Goal: Navigation & Orientation: Locate item on page

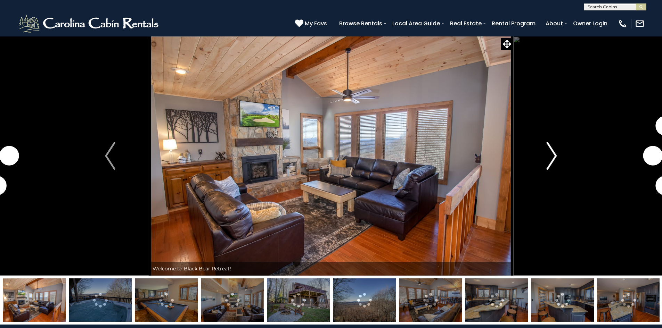
click at [553, 153] on img "Next" at bounding box center [552, 156] width 10 height 28
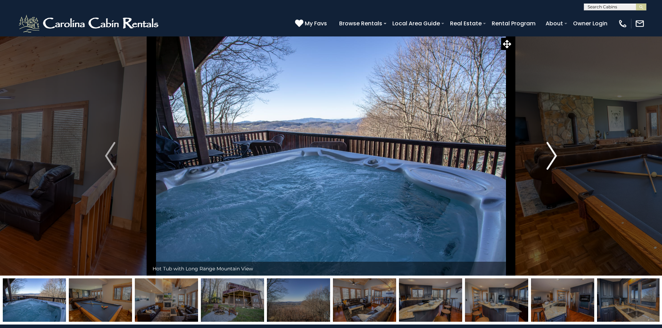
click at [553, 153] on img "Next" at bounding box center [552, 156] width 10 height 28
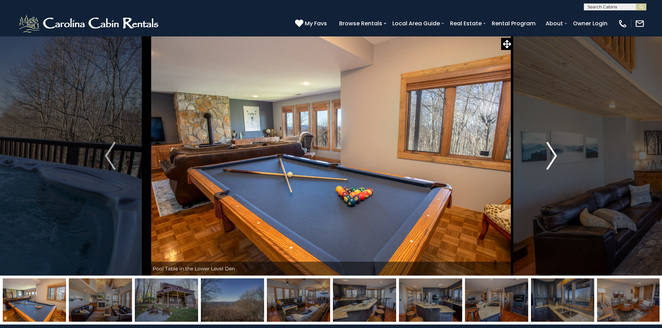
click at [553, 153] on img "Next" at bounding box center [552, 156] width 10 height 28
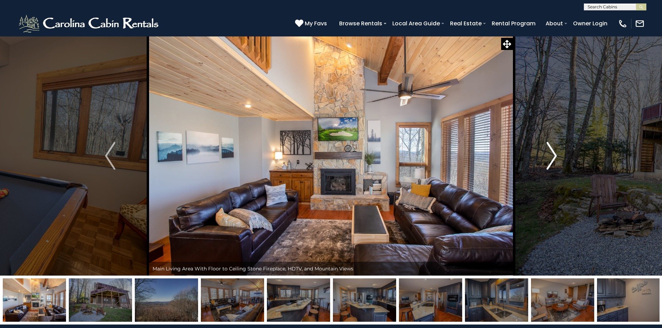
click at [553, 153] on img "Next" at bounding box center [552, 156] width 10 height 28
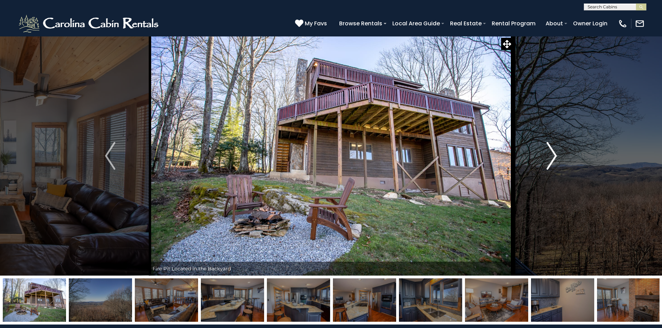
click at [553, 153] on img "Next" at bounding box center [552, 156] width 10 height 28
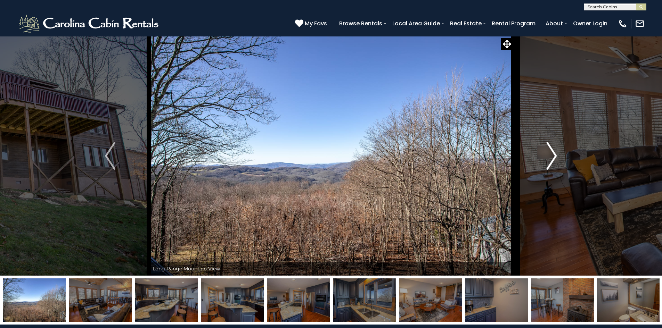
click at [556, 153] on img "Next" at bounding box center [552, 156] width 10 height 28
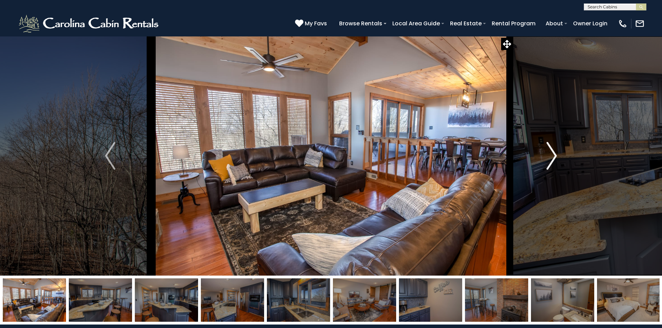
click at [556, 155] on img "Next" at bounding box center [552, 156] width 10 height 28
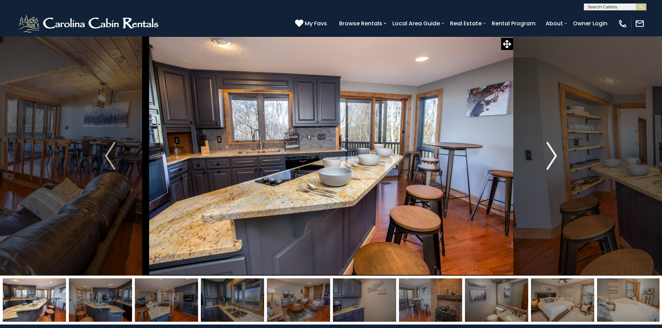
click at [553, 155] on img "Next" at bounding box center [552, 156] width 10 height 28
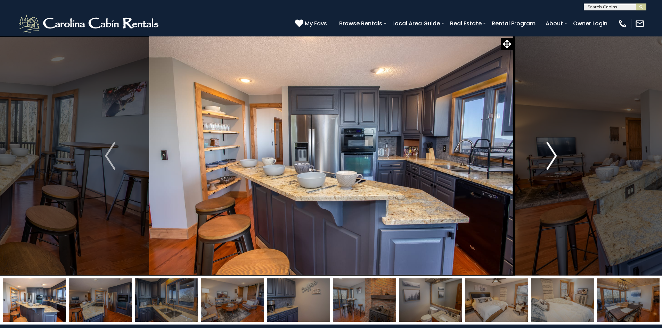
click at [553, 155] on img "Next" at bounding box center [552, 156] width 10 height 28
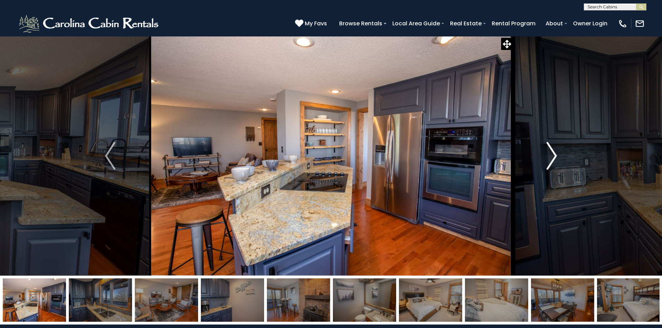
click at [553, 155] on img "Next" at bounding box center [552, 156] width 10 height 28
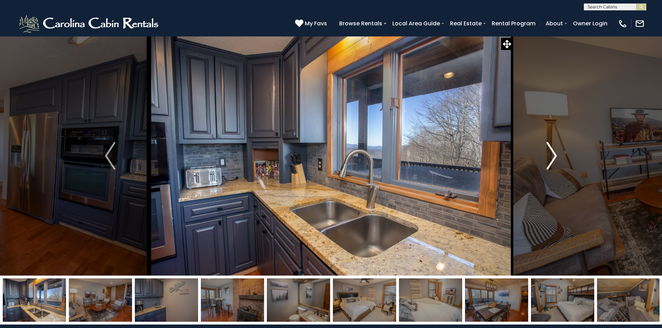
click at [553, 155] on img "Next" at bounding box center [552, 156] width 10 height 28
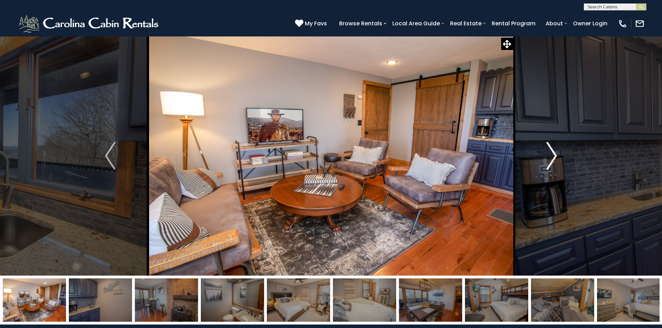
click at [553, 155] on img "Next" at bounding box center [552, 156] width 10 height 28
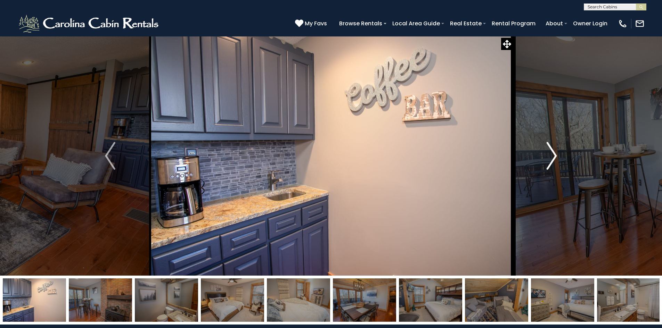
click at [553, 155] on img "Next" at bounding box center [552, 156] width 10 height 28
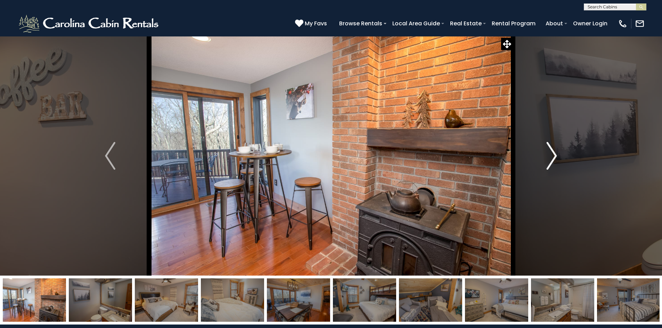
click at [553, 155] on img "Next" at bounding box center [552, 156] width 10 height 28
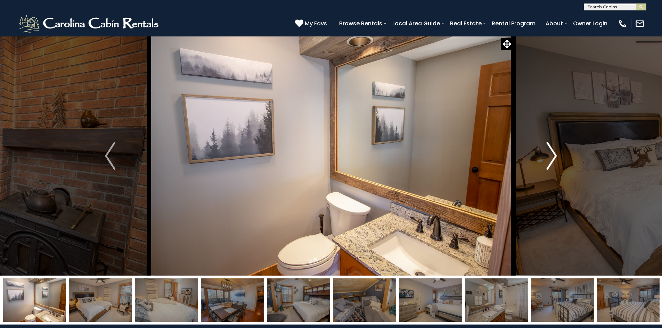
click at [553, 155] on img "Next" at bounding box center [552, 156] width 10 height 28
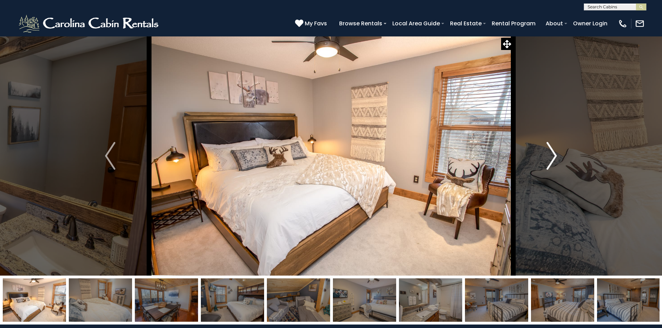
click at [553, 155] on img "Next" at bounding box center [552, 156] width 10 height 28
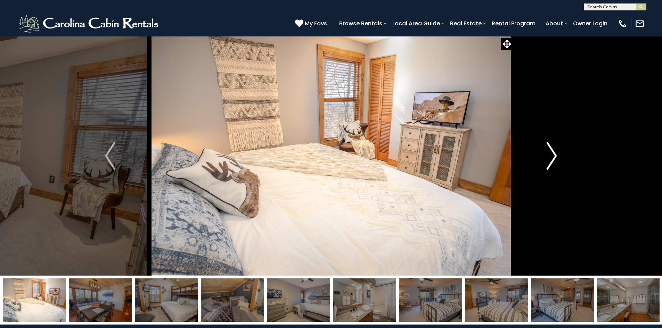
click at [553, 155] on img "Next" at bounding box center [552, 156] width 10 height 28
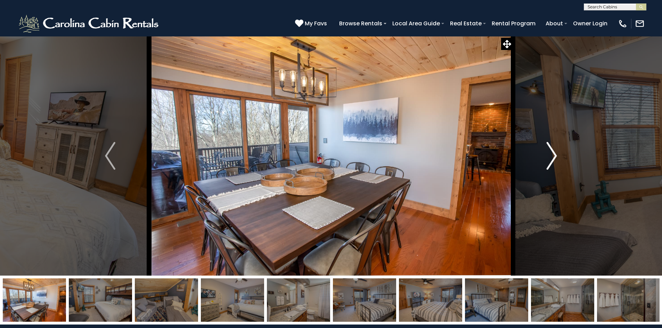
click at [553, 155] on img "Next" at bounding box center [552, 156] width 10 height 28
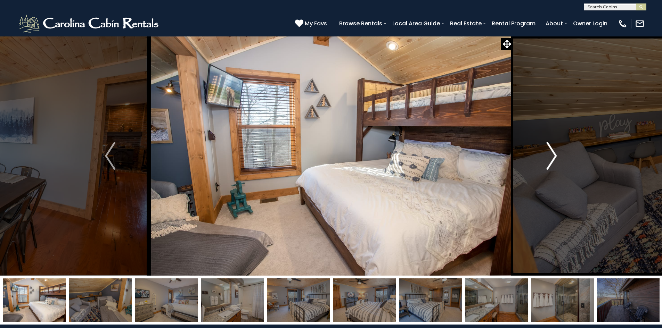
click at [553, 155] on img "Next" at bounding box center [552, 156] width 10 height 28
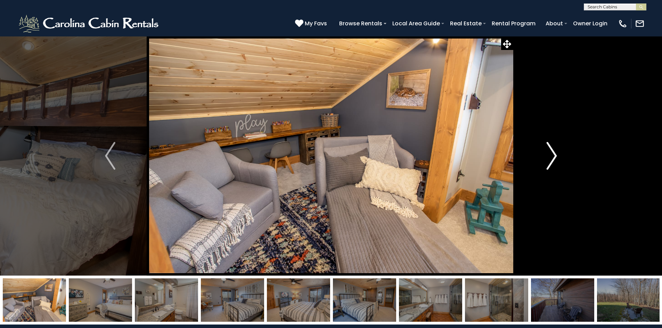
click at [553, 155] on img "Next" at bounding box center [552, 156] width 10 height 28
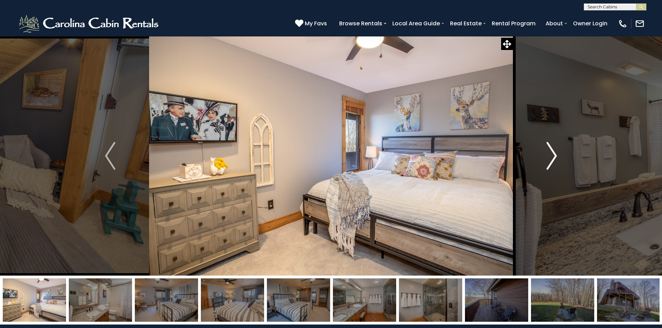
click at [553, 155] on img "Next" at bounding box center [552, 156] width 10 height 28
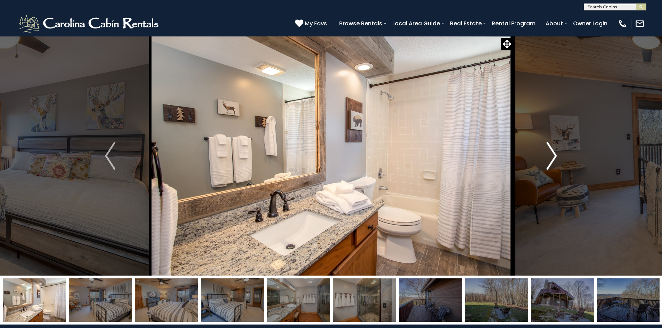
click at [553, 155] on img "Next" at bounding box center [552, 156] width 10 height 28
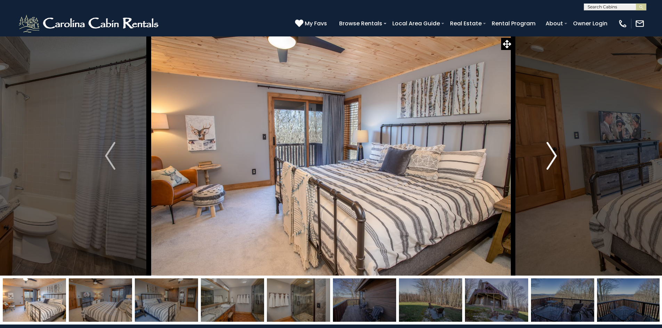
click at [553, 155] on img "Next" at bounding box center [552, 156] width 10 height 28
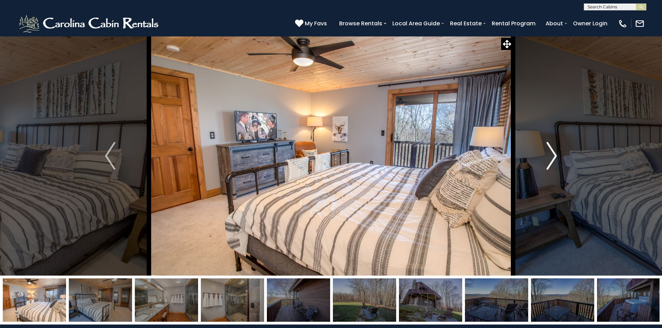
click at [553, 155] on img "Next" at bounding box center [552, 156] width 10 height 28
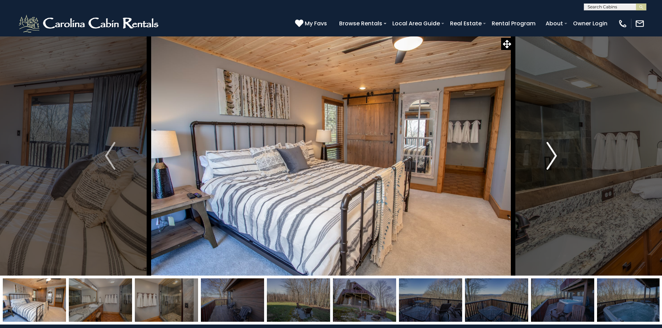
click at [553, 155] on img "Next" at bounding box center [552, 156] width 10 height 28
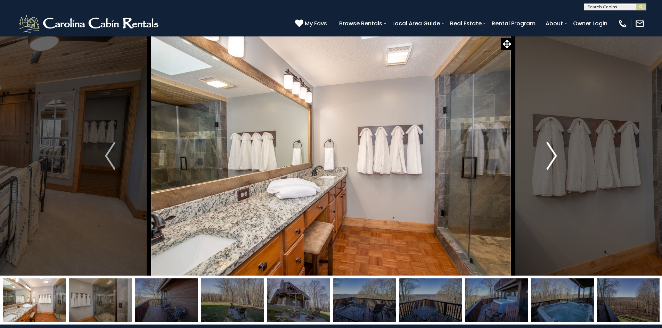
click at [553, 155] on img "Next" at bounding box center [552, 156] width 10 height 28
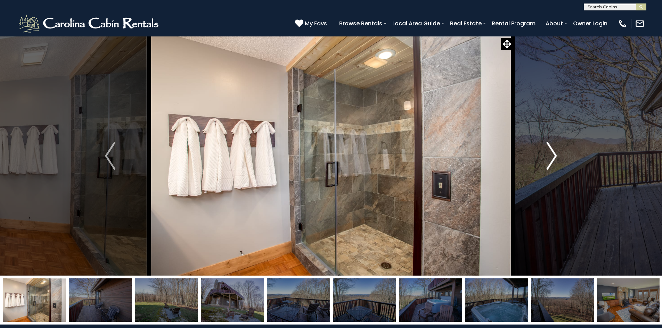
click at [553, 155] on img "Next" at bounding box center [552, 156] width 10 height 28
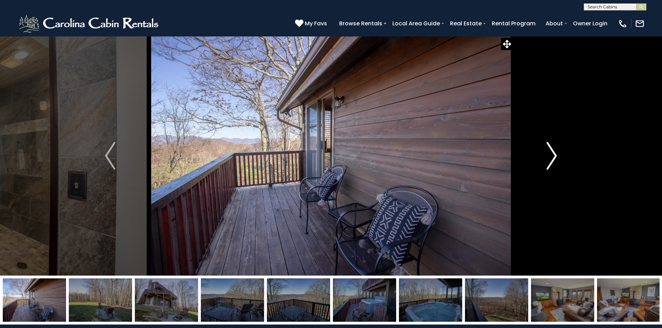
click at [553, 155] on img "Next" at bounding box center [552, 156] width 10 height 28
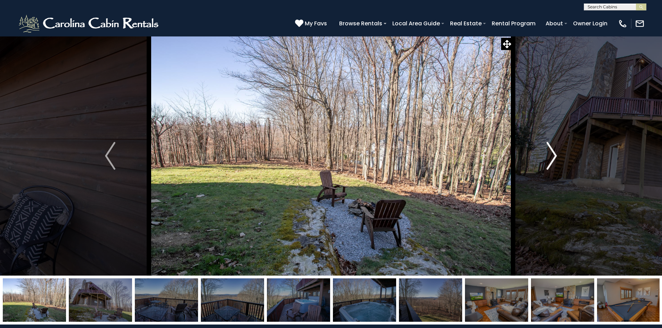
click at [553, 155] on img "Next" at bounding box center [552, 156] width 10 height 28
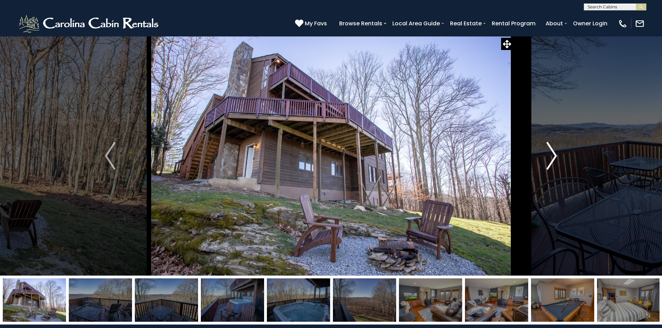
click at [553, 155] on img "Next" at bounding box center [552, 156] width 10 height 28
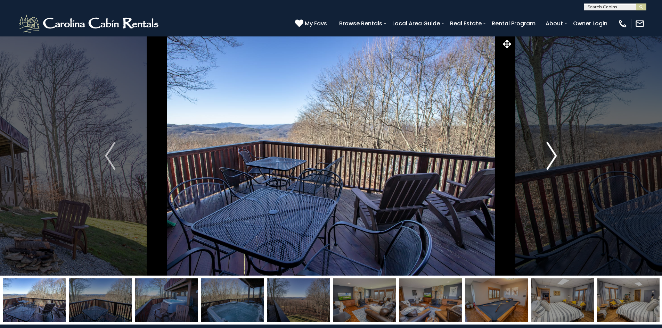
click at [553, 155] on img "Next" at bounding box center [552, 156] width 10 height 28
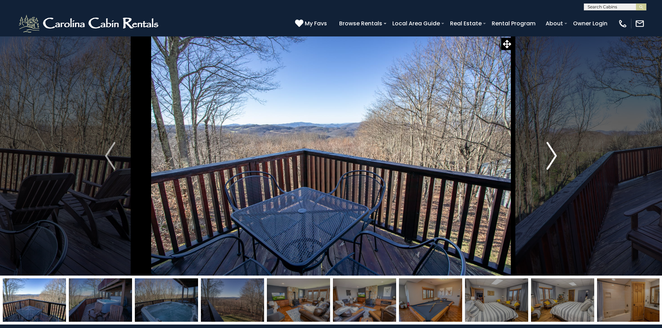
click at [553, 155] on img "Next" at bounding box center [552, 156] width 10 height 28
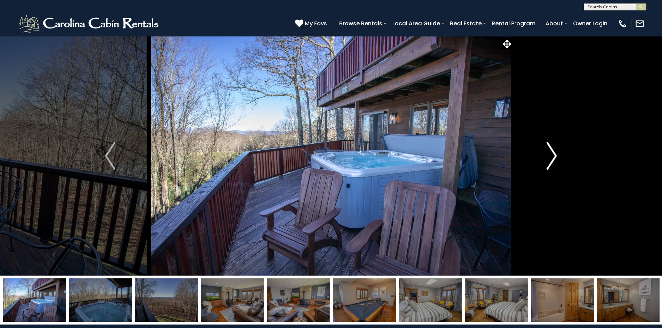
click at [553, 155] on img "Next" at bounding box center [552, 156] width 10 height 28
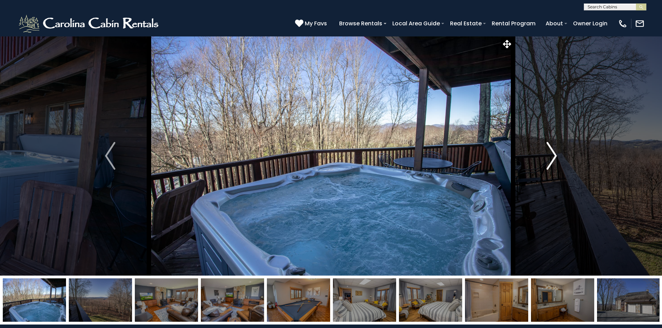
click at [553, 155] on img "Next" at bounding box center [552, 156] width 10 height 28
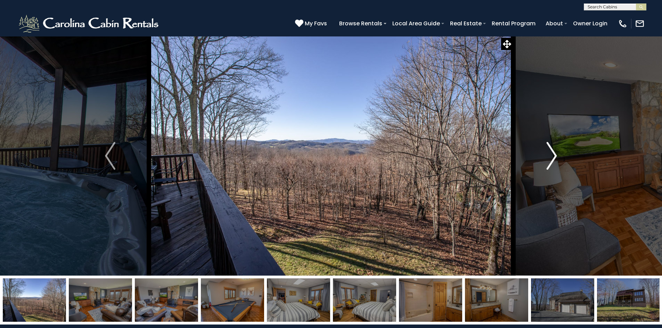
click at [553, 155] on img "Next" at bounding box center [552, 156] width 10 height 28
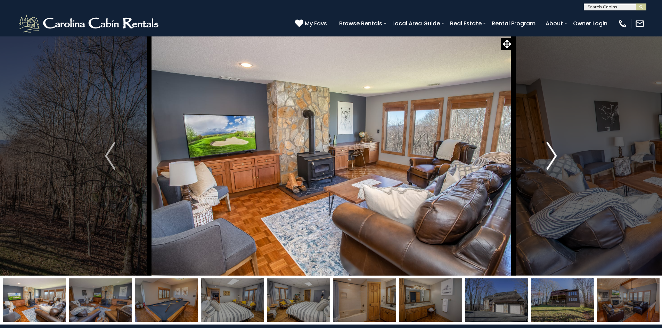
click at [553, 155] on img "Next" at bounding box center [552, 156] width 10 height 28
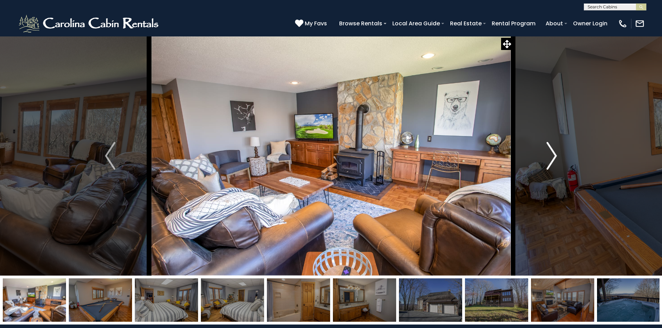
click at [553, 155] on img "Next" at bounding box center [552, 156] width 10 height 28
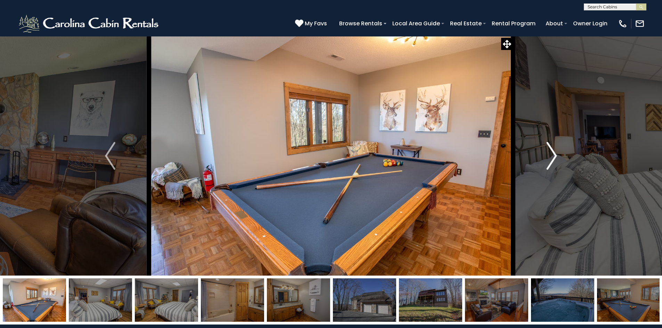
click at [553, 155] on img "Next" at bounding box center [552, 156] width 10 height 28
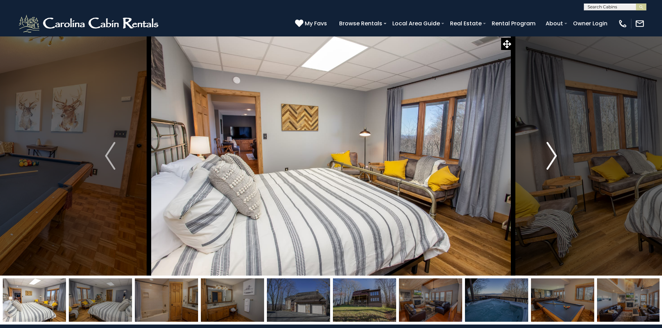
click at [553, 155] on img "Next" at bounding box center [552, 156] width 10 height 28
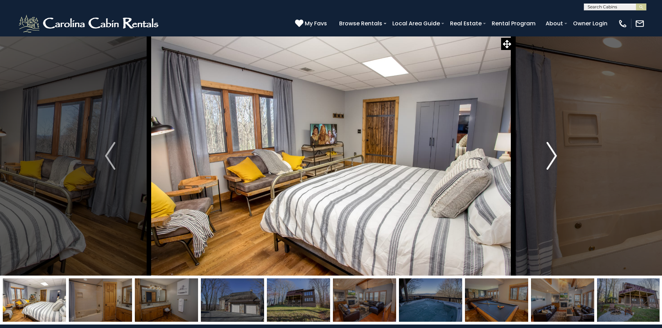
click at [553, 155] on img "Next" at bounding box center [552, 156] width 10 height 28
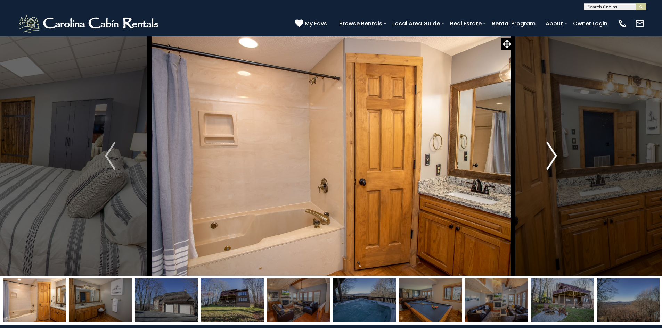
click at [553, 155] on img "Next" at bounding box center [552, 156] width 10 height 28
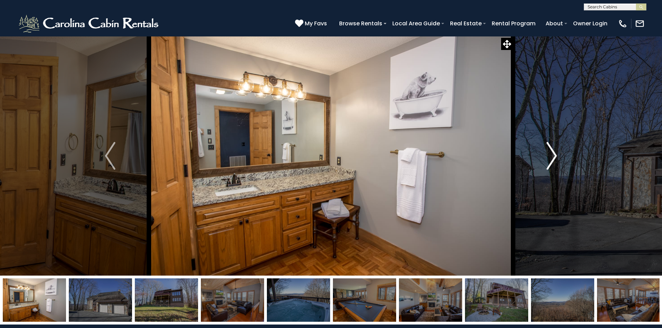
click at [553, 155] on img "Next" at bounding box center [552, 156] width 10 height 28
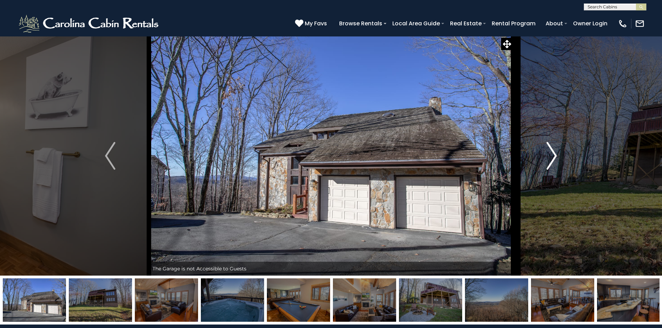
click at [553, 155] on img "Next" at bounding box center [552, 156] width 10 height 28
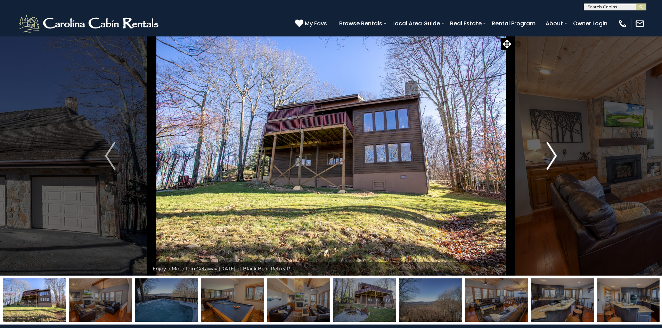
click at [553, 155] on img "Next" at bounding box center [552, 156] width 10 height 28
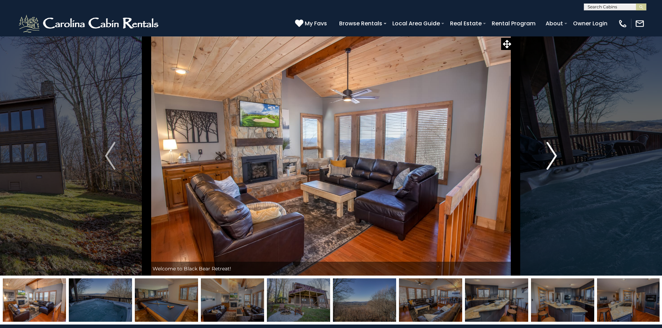
click at [553, 155] on img "Next" at bounding box center [552, 156] width 10 height 28
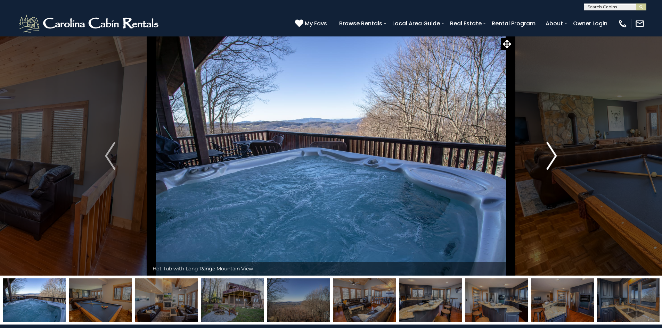
click at [553, 155] on img "Next" at bounding box center [552, 156] width 10 height 28
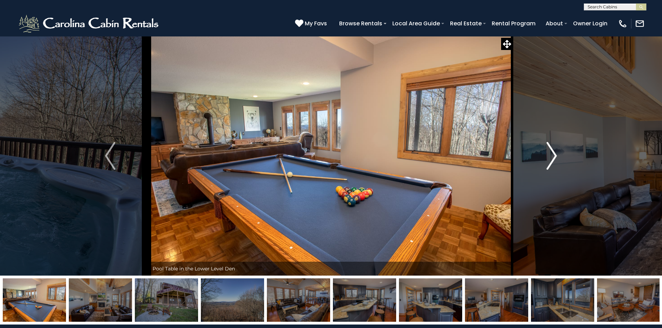
click at [553, 155] on img "Next" at bounding box center [552, 156] width 10 height 28
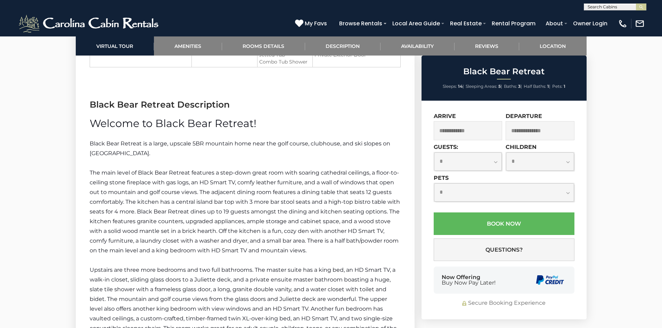
scroll to position [1042, 0]
click at [555, 48] on link "Location" at bounding box center [552, 45] width 67 height 19
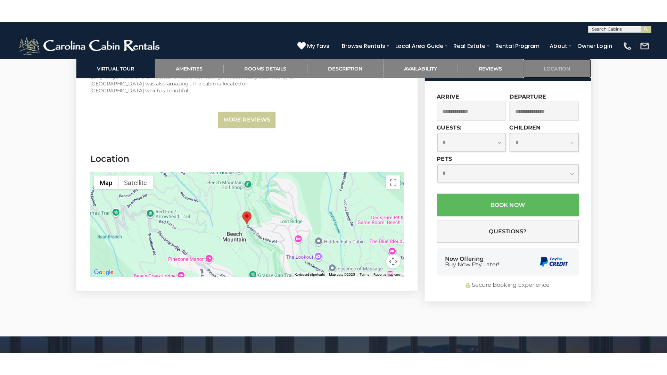
scroll to position [2303, 0]
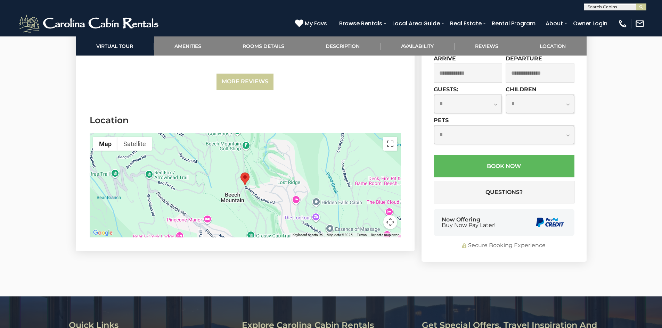
click at [197, 170] on div at bounding box center [245, 185] width 311 height 104
click at [394, 137] on button "Toggle fullscreen view" at bounding box center [390, 144] width 14 height 14
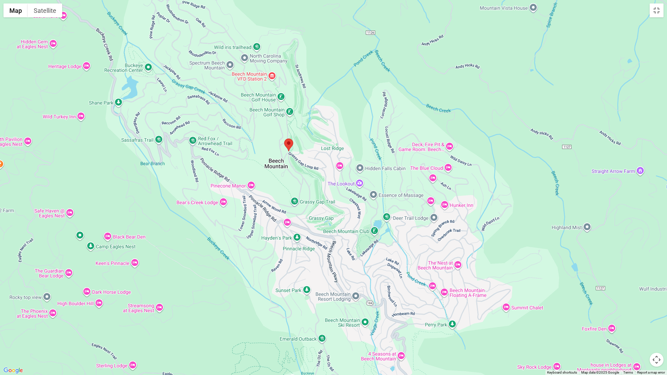
drag, startPoint x: 359, startPoint y: 220, endPoint x: 315, endPoint y: 186, distance: 55.6
click at [315, 186] on div at bounding box center [333, 187] width 667 height 375
